Goal: Complete application form: Complete application form

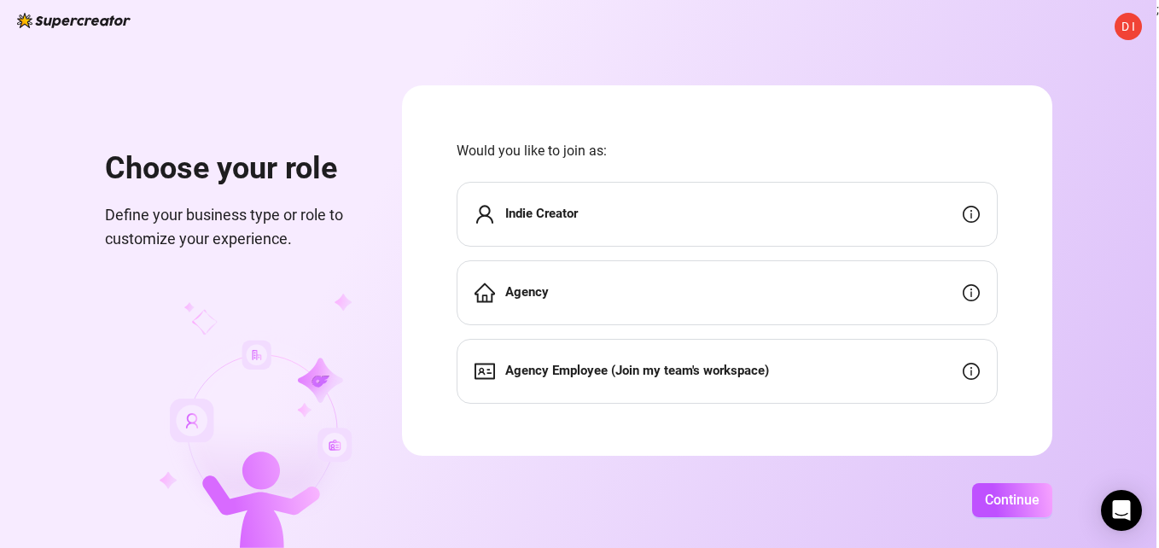
click at [625, 219] on div "Indie Creator" at bounding box center [727, 214] width 541 height 65
click at [538, 224] on span "Indie Creator" at bounding box center [541, 214] width 73 height 20
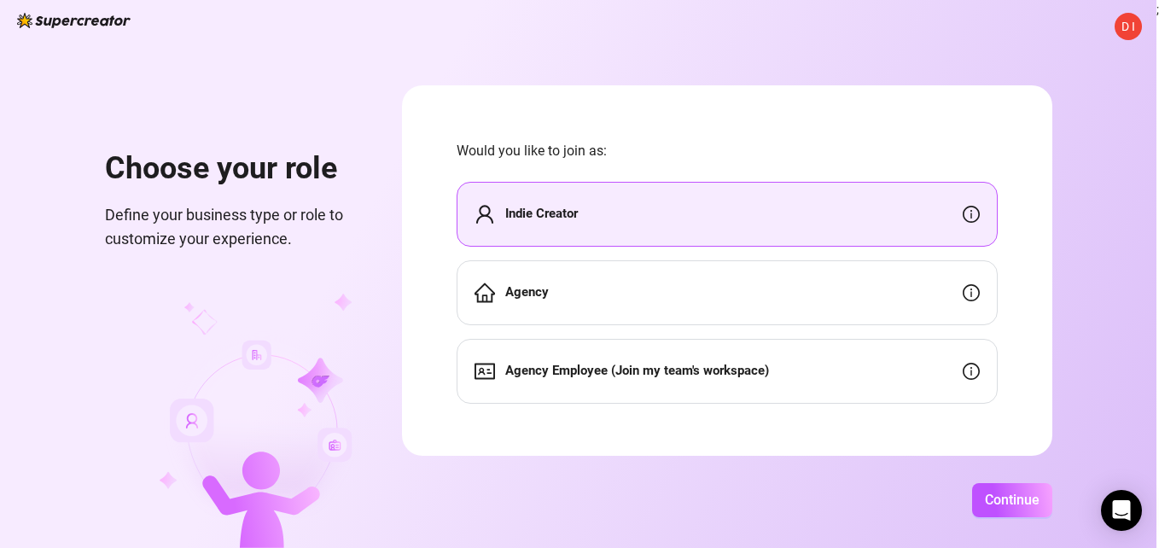
click at [538, 224] on span "Indie Creator" at bounding box center [541, 214] width 73 height 20
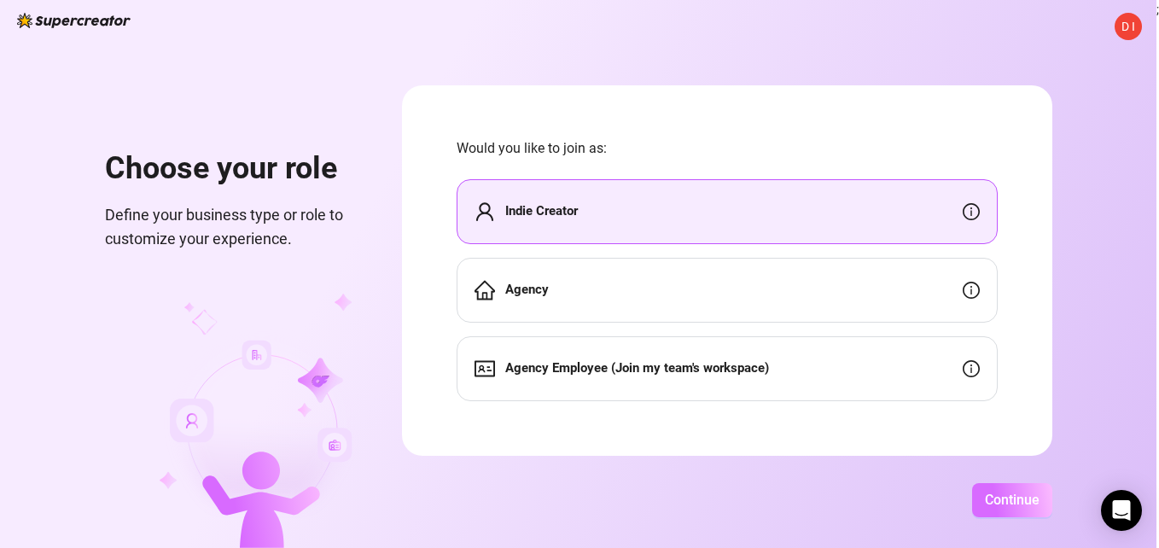
click at [1002, 513] on button "Continue" at bounding box center [1012, 500] width 80 height 34
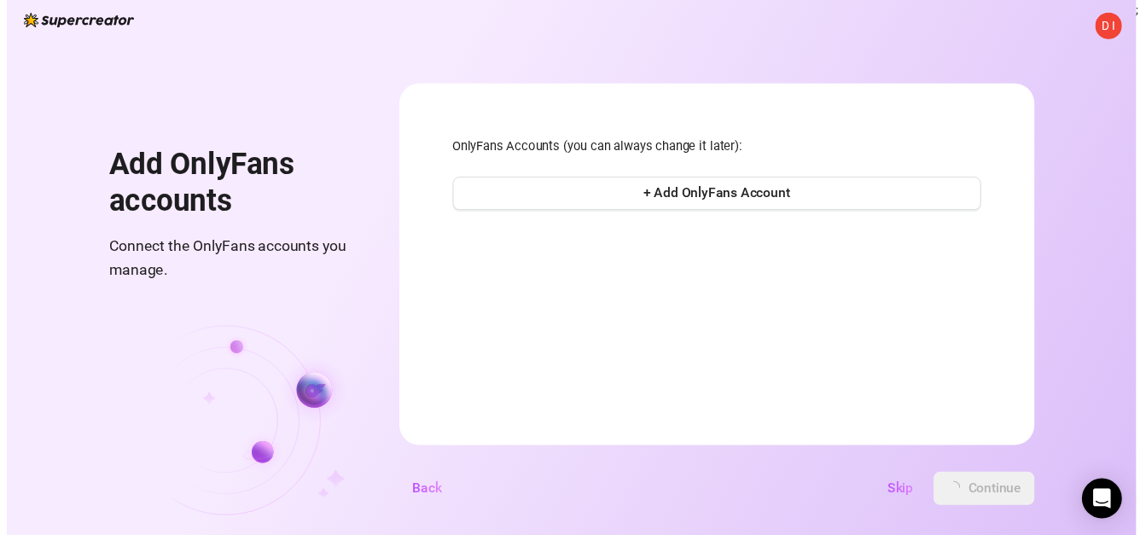
scroll to position [0, 0]
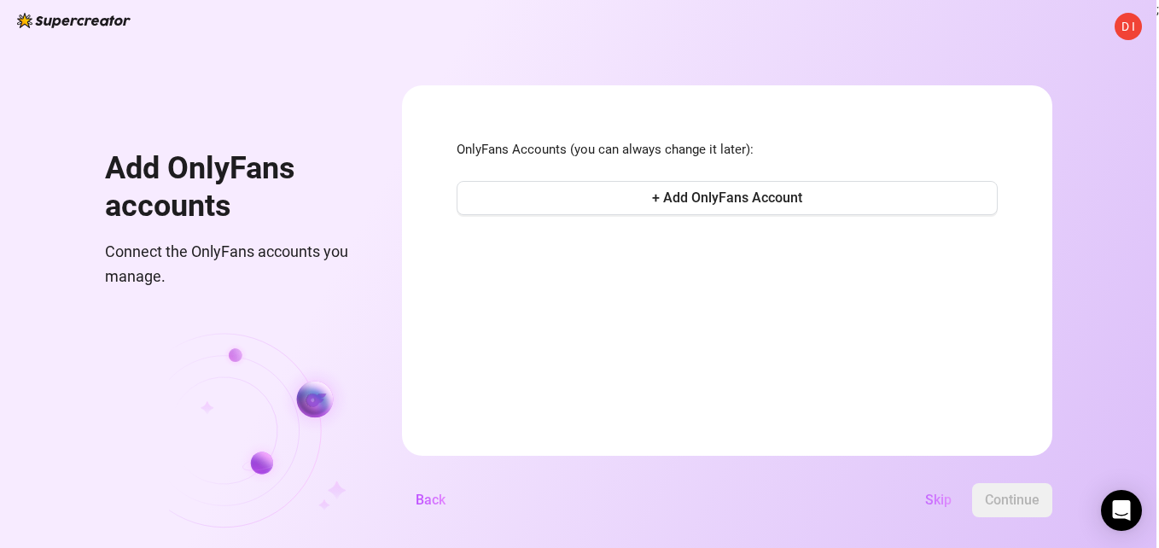
click at [933, 500] on span "Skip" at bounding box center [938, 500] width 26 height 16
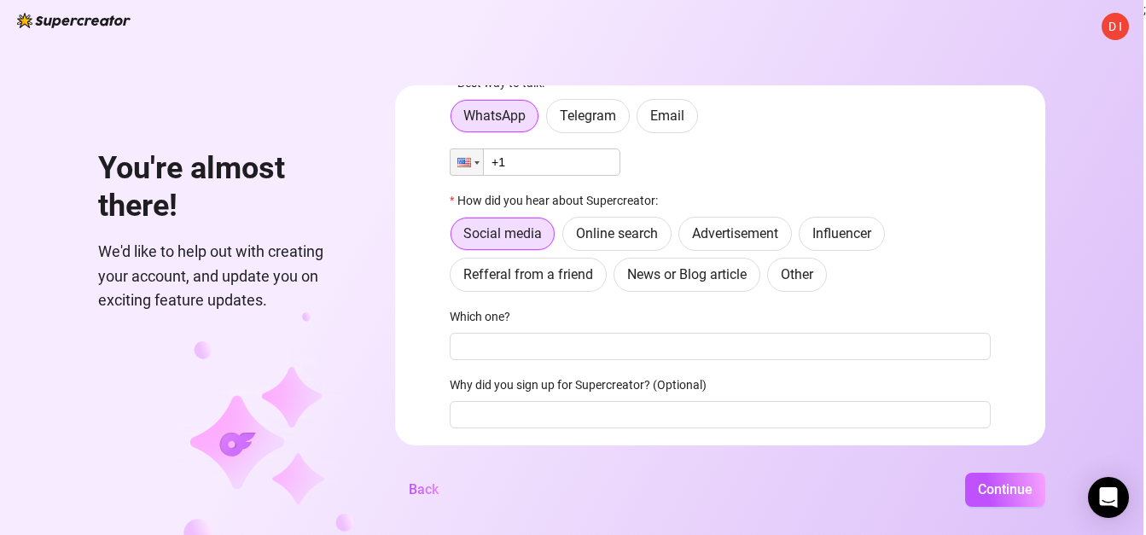
scroll to position [85, 0]
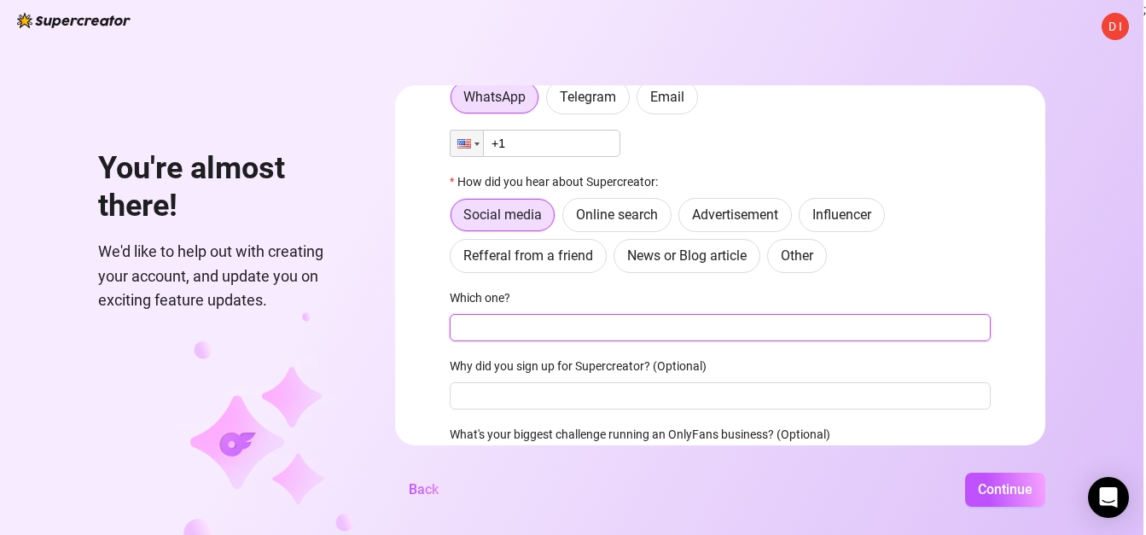
click at [561, 334] on input "Which one?" at bounding box center [720, 327] width 541 height 27
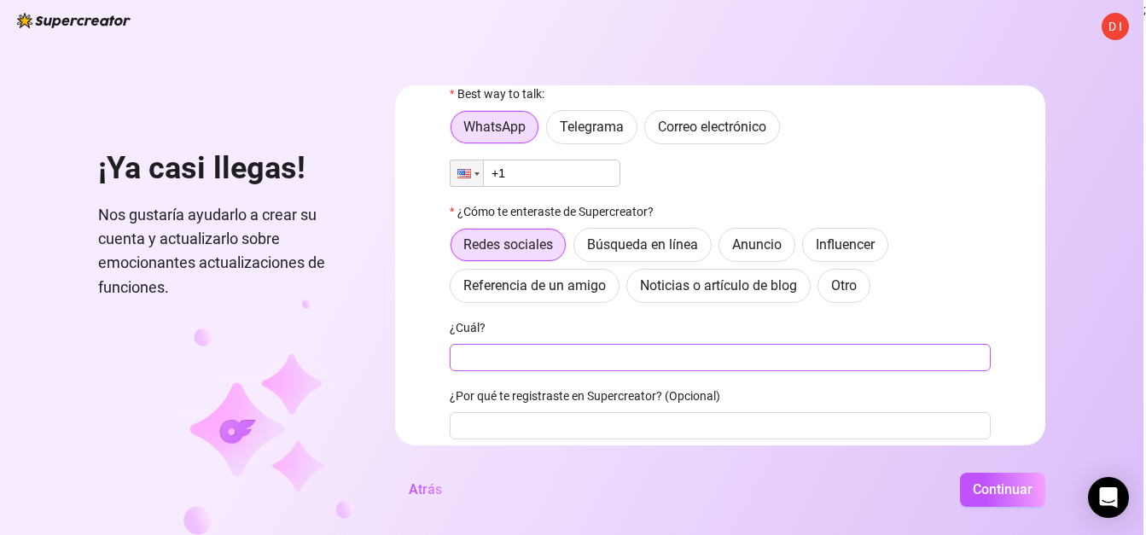
scroll to position [0, 0]
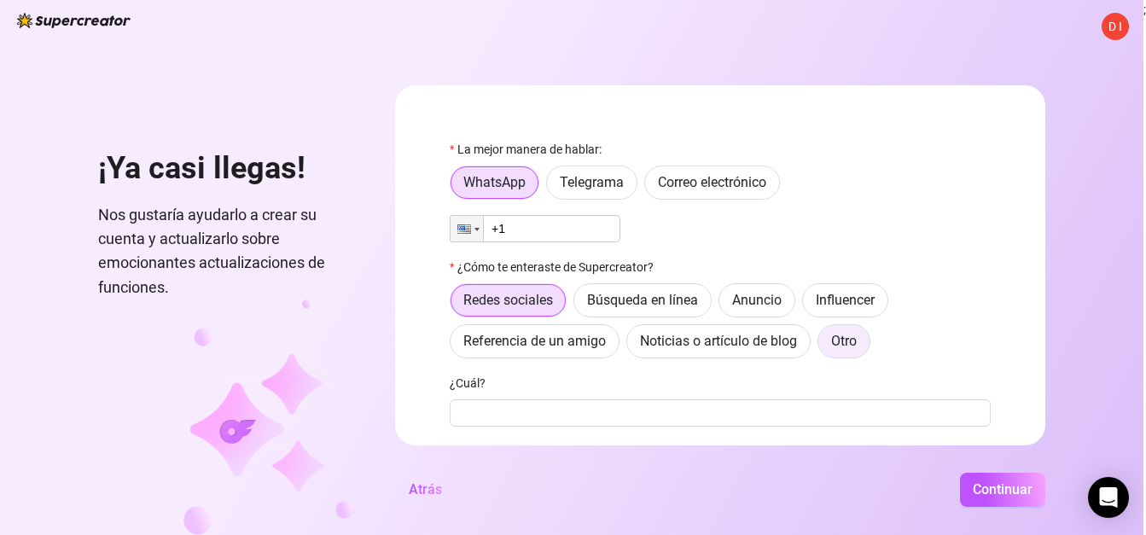
click at [853, 340] on span "Otro" at bounding box center [844, 341] width 26 height 16
click at [823, 346] on input "Otro" at bounding box center [823, 346] width 0 height 0
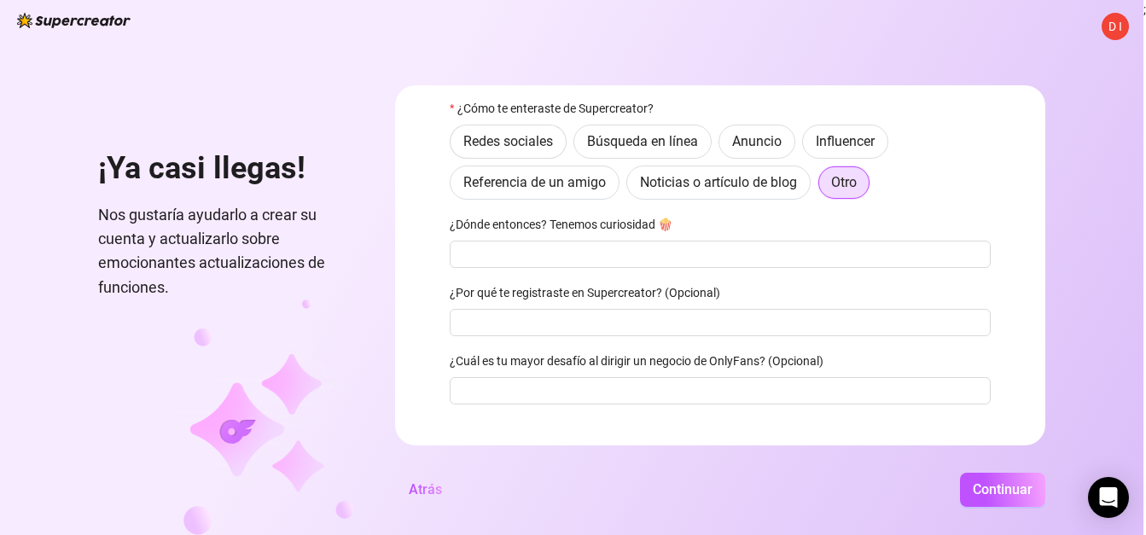
scroll to position [171, 0]
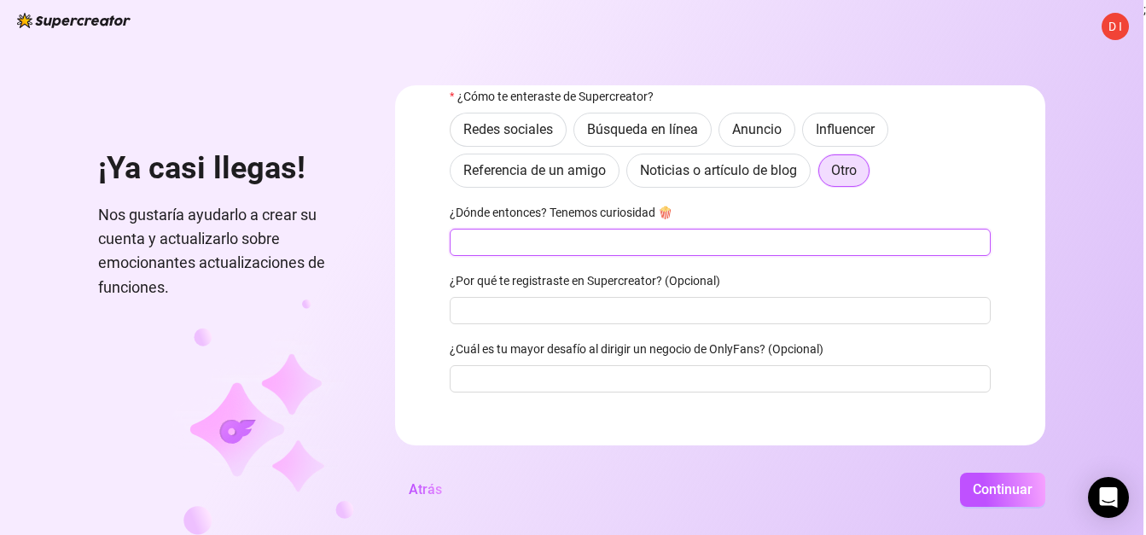
click at [661, 235] on input "¿Dónde entonces? Tenemos curiosidad 🍿" at bounding box center [720, 242] width 541 height 27
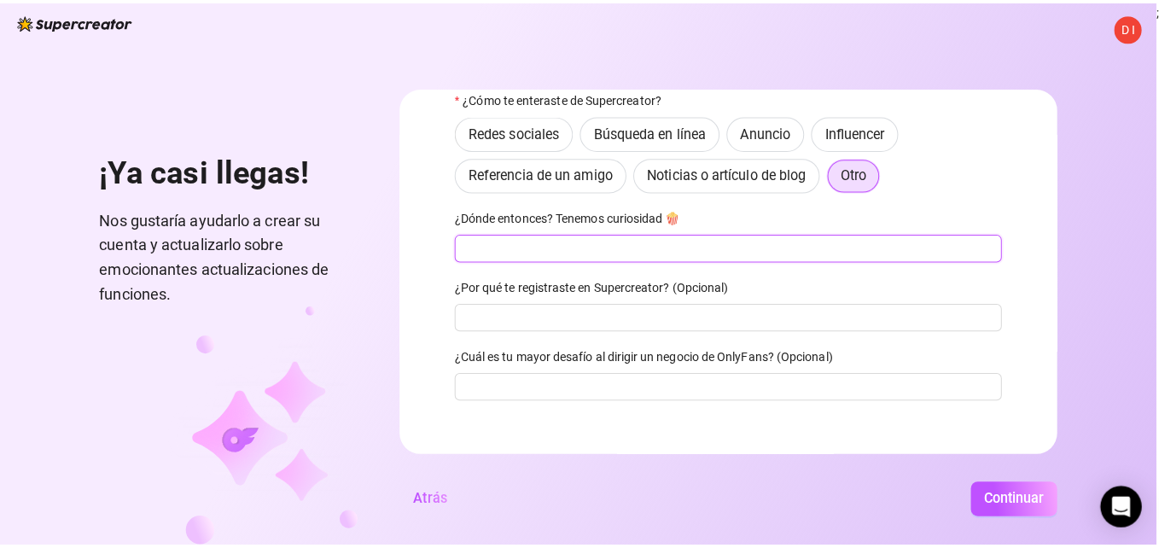
scroll to position [85, 0]
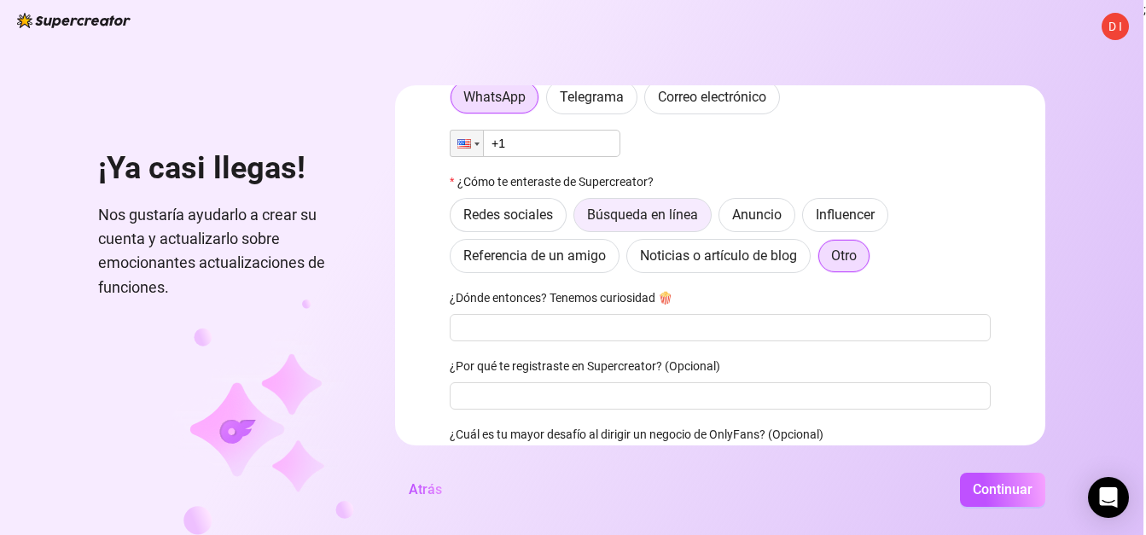
click at [660, 222] on span "Búsqueda en línea" at bounding box center [642, 215] width 111 height 16
click at [579, 219] on input "Búsqueda en línea" at bounding box center [579, 219] width 0 height 0
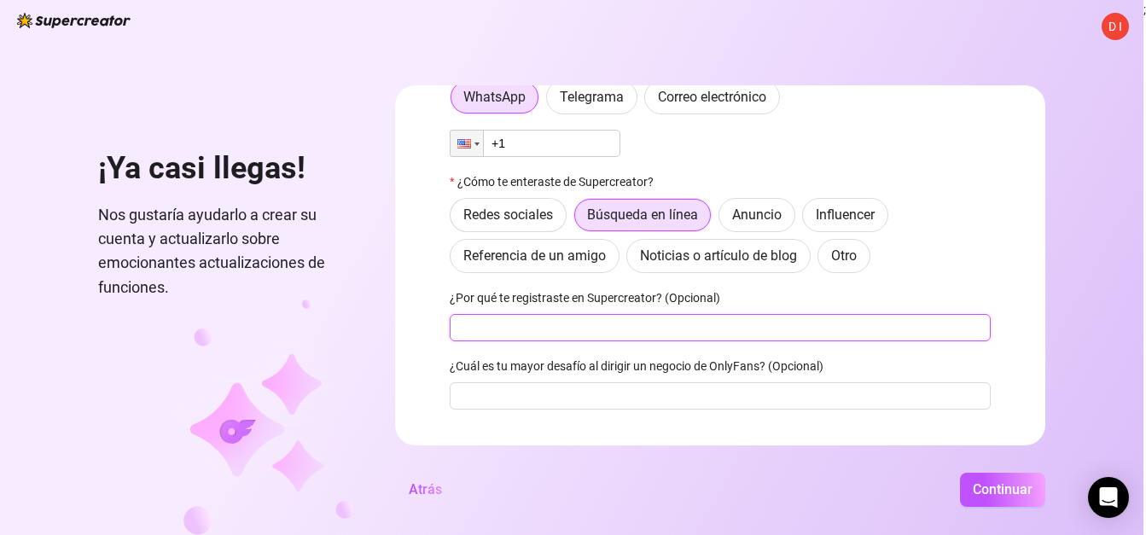
click at [605, 329] on input "¿Por qué te registraste en Supercreator? (Opcional)" at bounding box center [720, 327] width 541 height 27
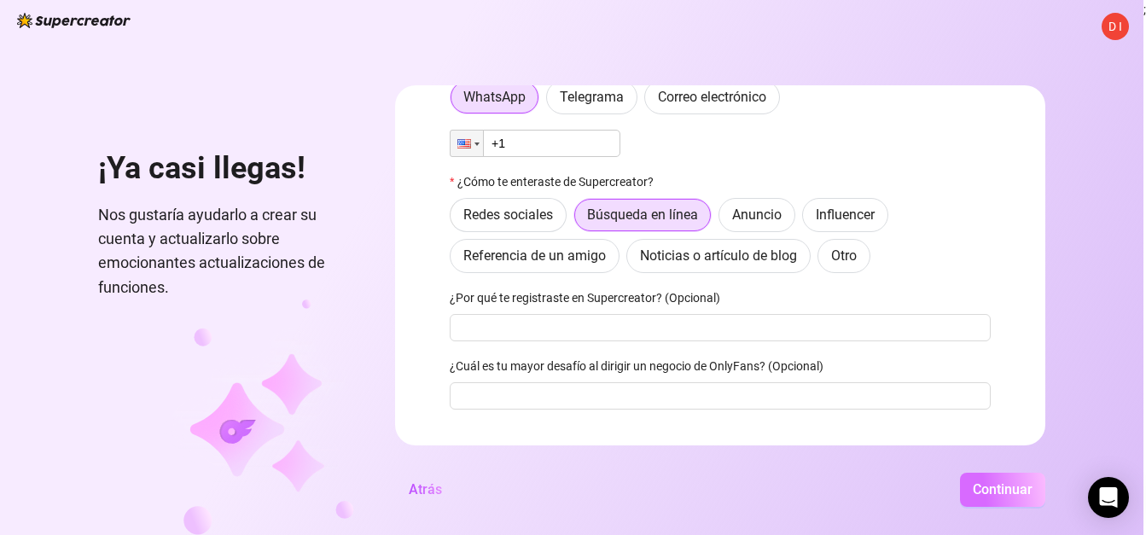
click at [1009, 495] on span "Continuar" at bounding box center [1003, 489] width 60 height 16
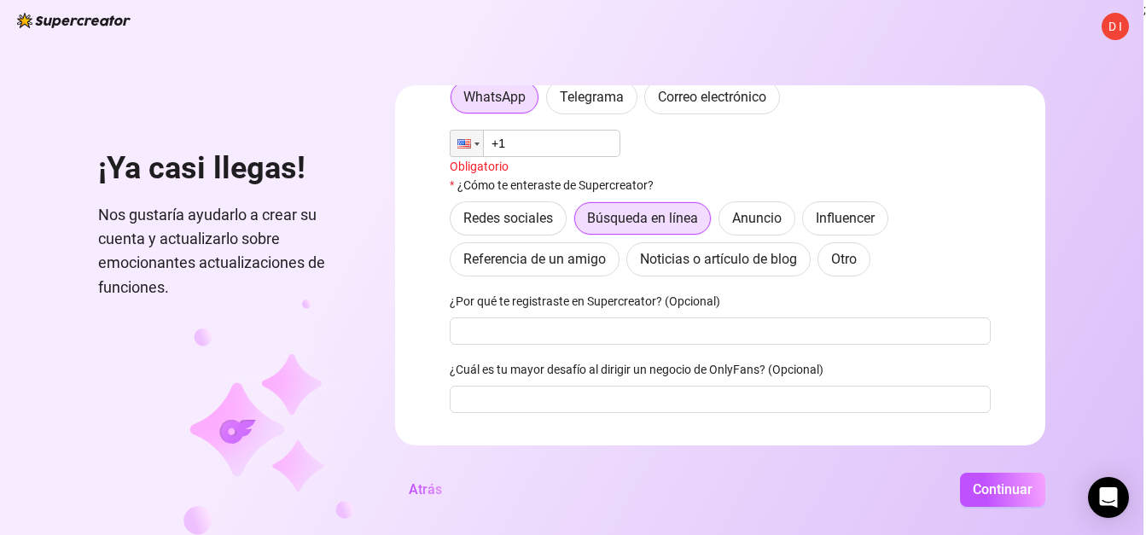
click at [585, 137] on input "+1" at bounding box center [535, 143] width 171 height 27
drag, startPoint x: 1003, startPoint y: 503, endPoint x: 992, endPoint y: 490, distance: 16.4
click at [1003, 497] on span "Continuar" at bounding box center [1003, 489] width 60 height 16
click at [578, 141] on input "+593" at bounding box center [535, 143] width 171 height 27
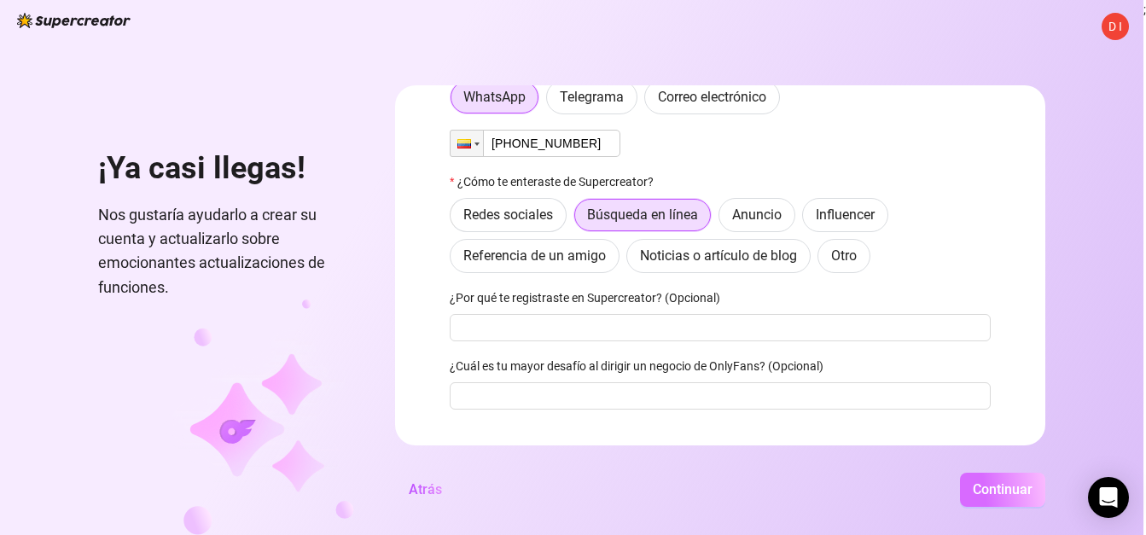
type input "[PHONE_NUMBER]"
drag, startPoint x: 1029, startPoint y: 491, endPoint x: 1021, endPoint y: 497, distance: 10.9
click at [1027, 491] on button "Continuar" at bounding box center [1002, 490] width 85 height 34
